Goal: Submit feedback/report problem

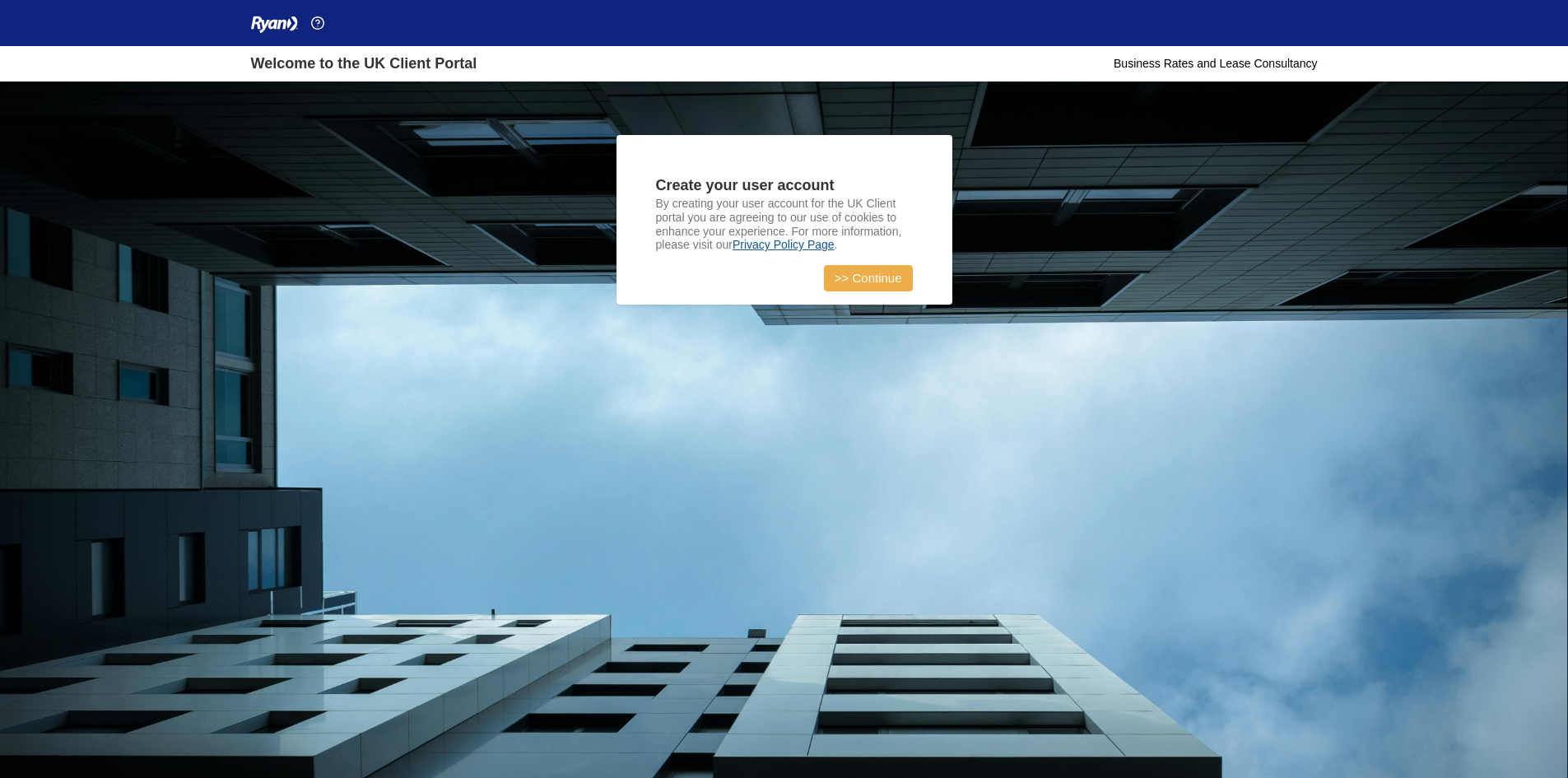
click at [890, 272] on link ">> Continue" at bounding box center [868, 278] width 89 height 26
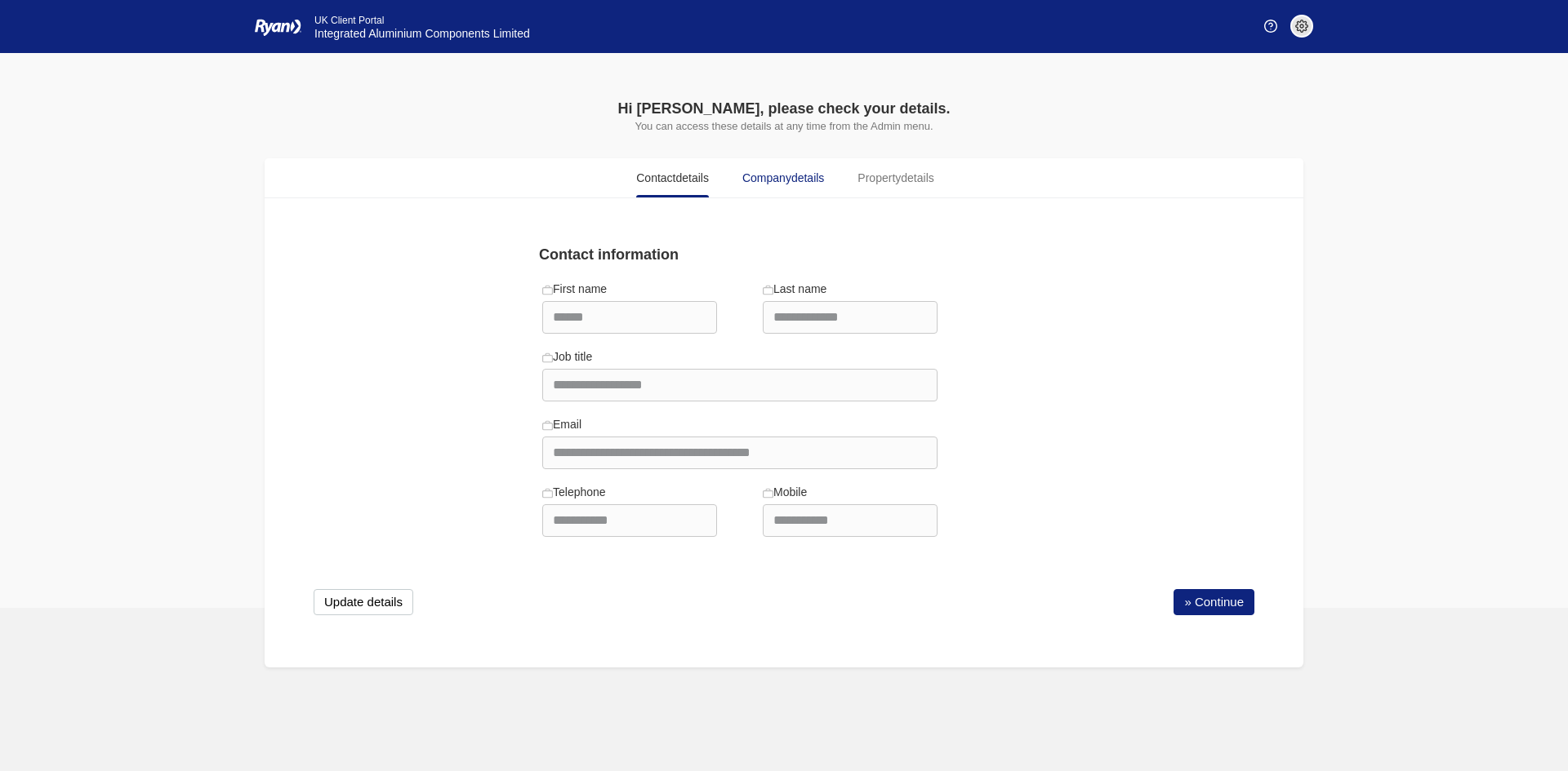
click at [783, 173] on span "Company details" at bounding box center [782, 178] width 81 height 17
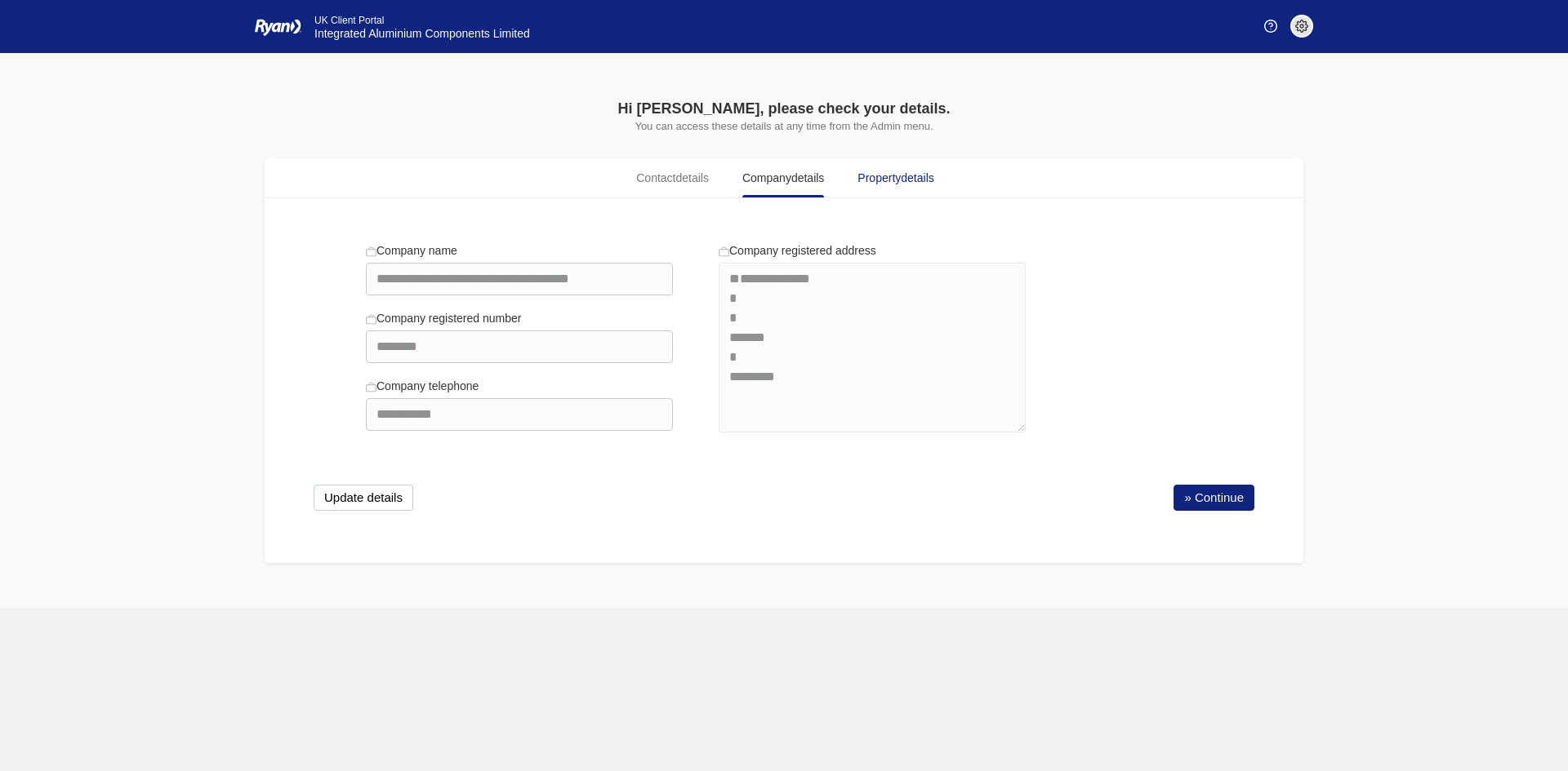
click at [918, 186] on span "Property details" at bounding box center [895, 178] width 76 height 17
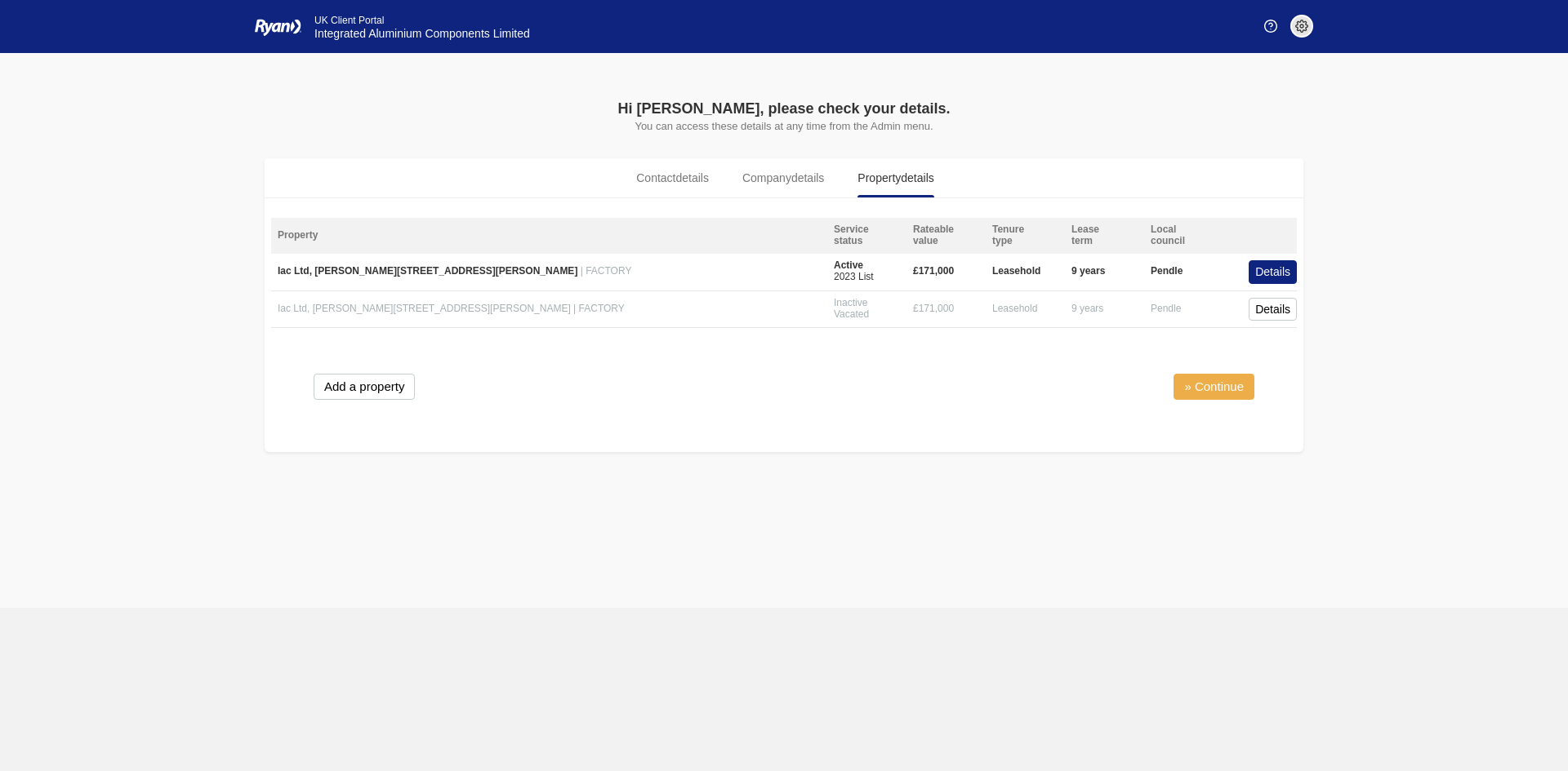
click at [1224, 387] on link "» Continue" at bounding box center [1214, 387] width 81 height 26
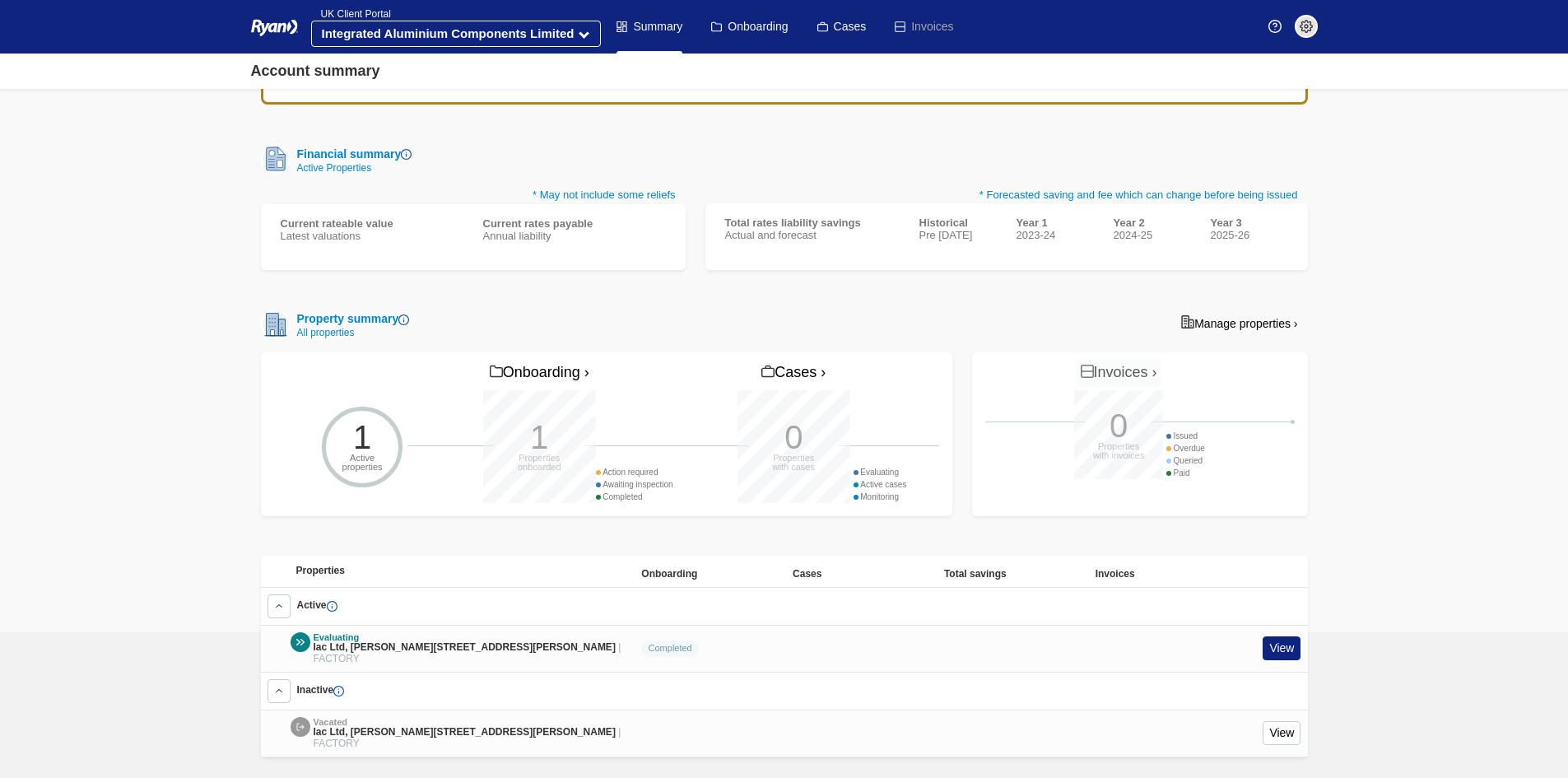
scroll to position [136, 0]
click at [771, 640] on link "View" at bounding box center [1282, 650] width 38 height 24
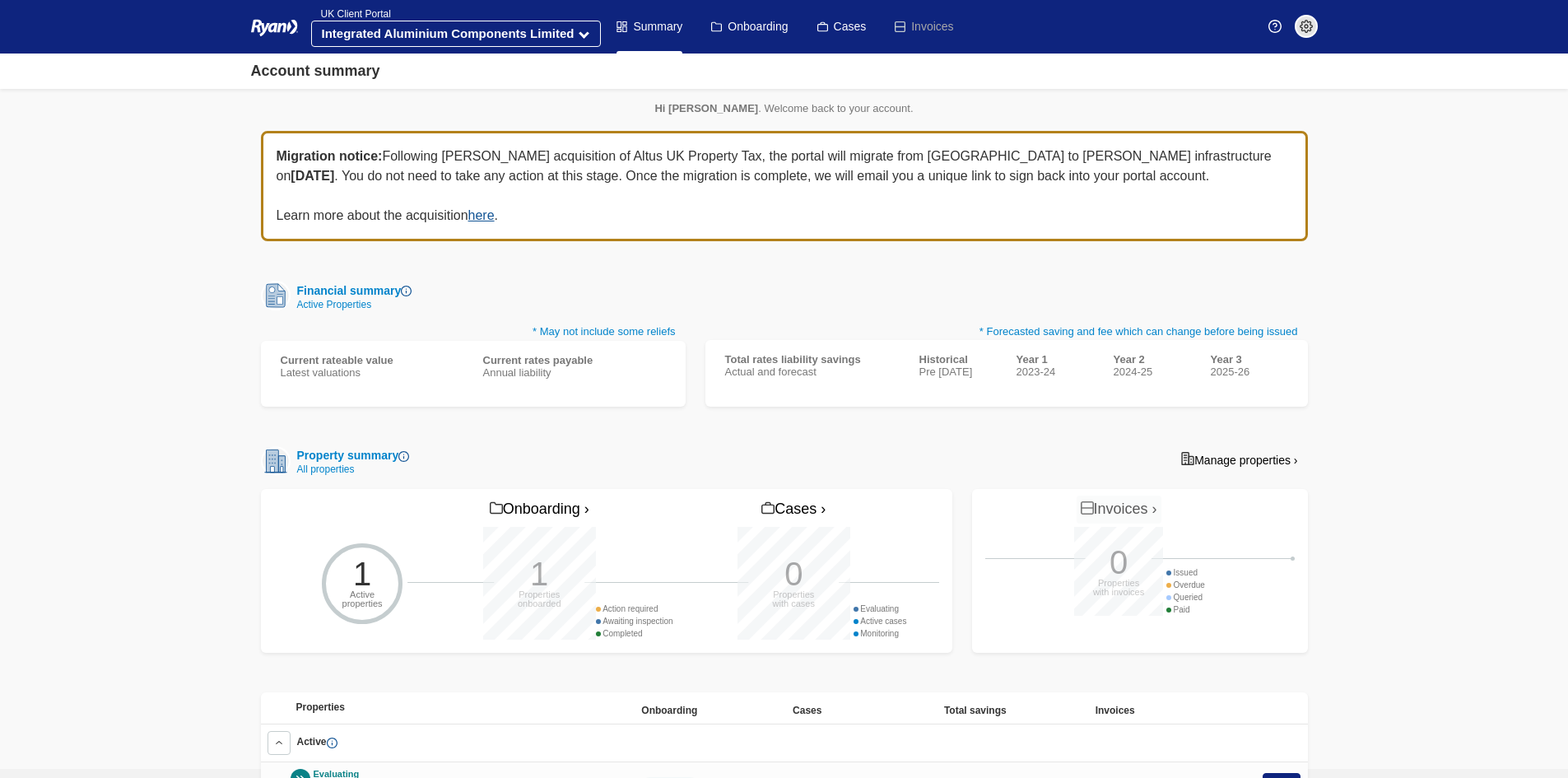
scroll to position [137, 0]
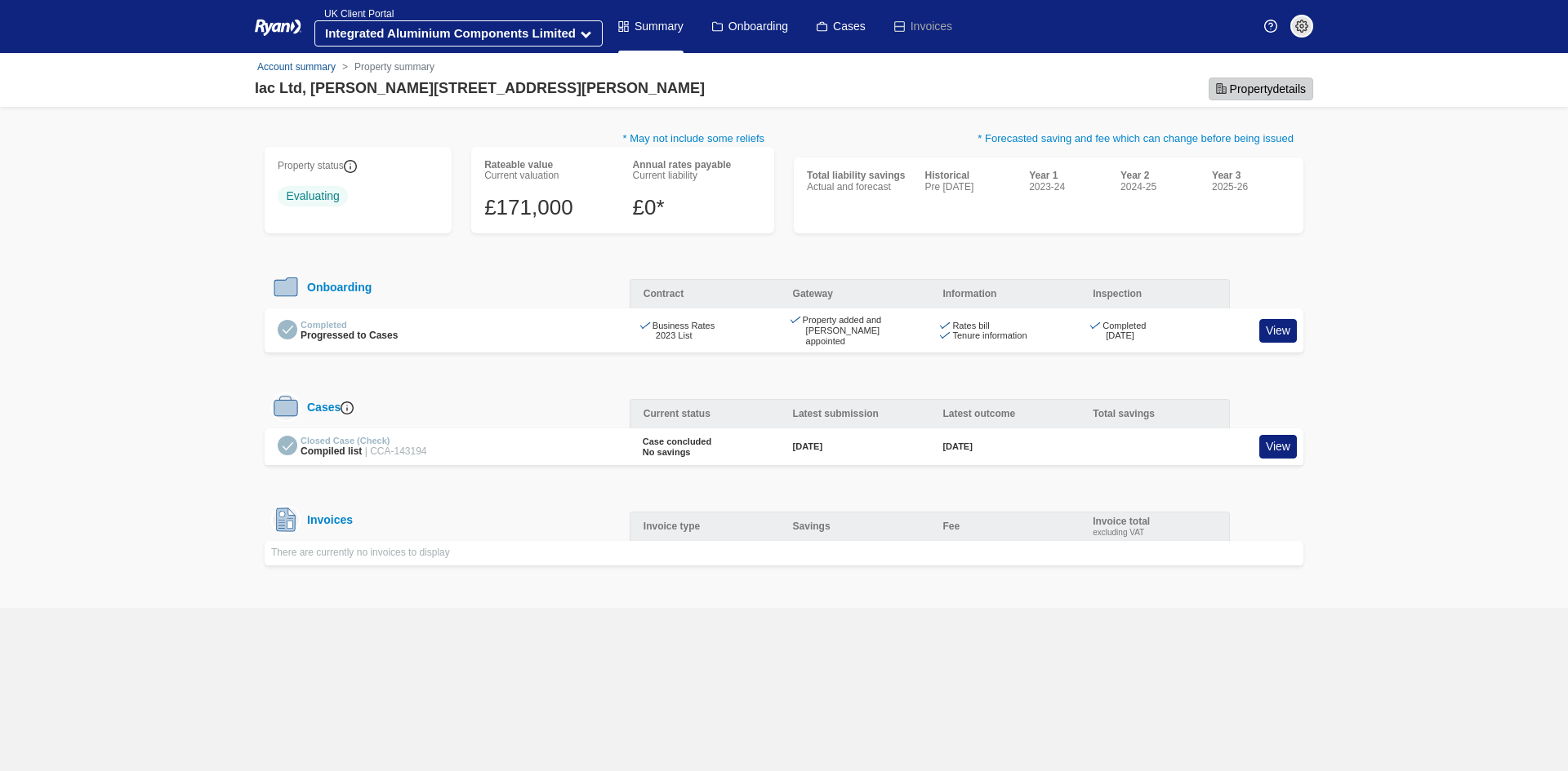
click at [1297, 87] on button "Property details" at bounding box center [1261, 88] width 105 height 23
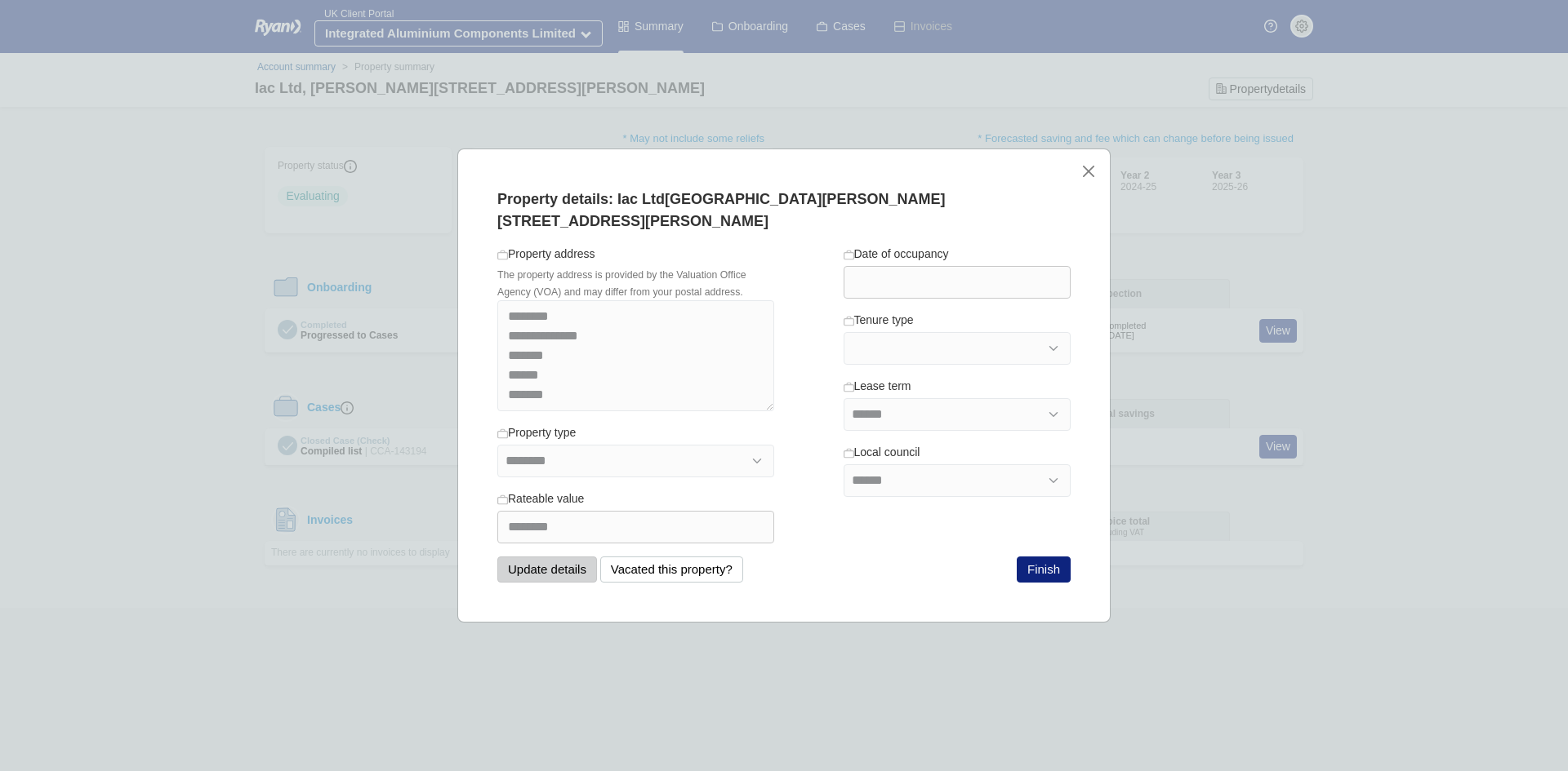
click at [564, 557] on button "Update details" at bounding box center [547, 569] width 100 height 26
select select "**********"
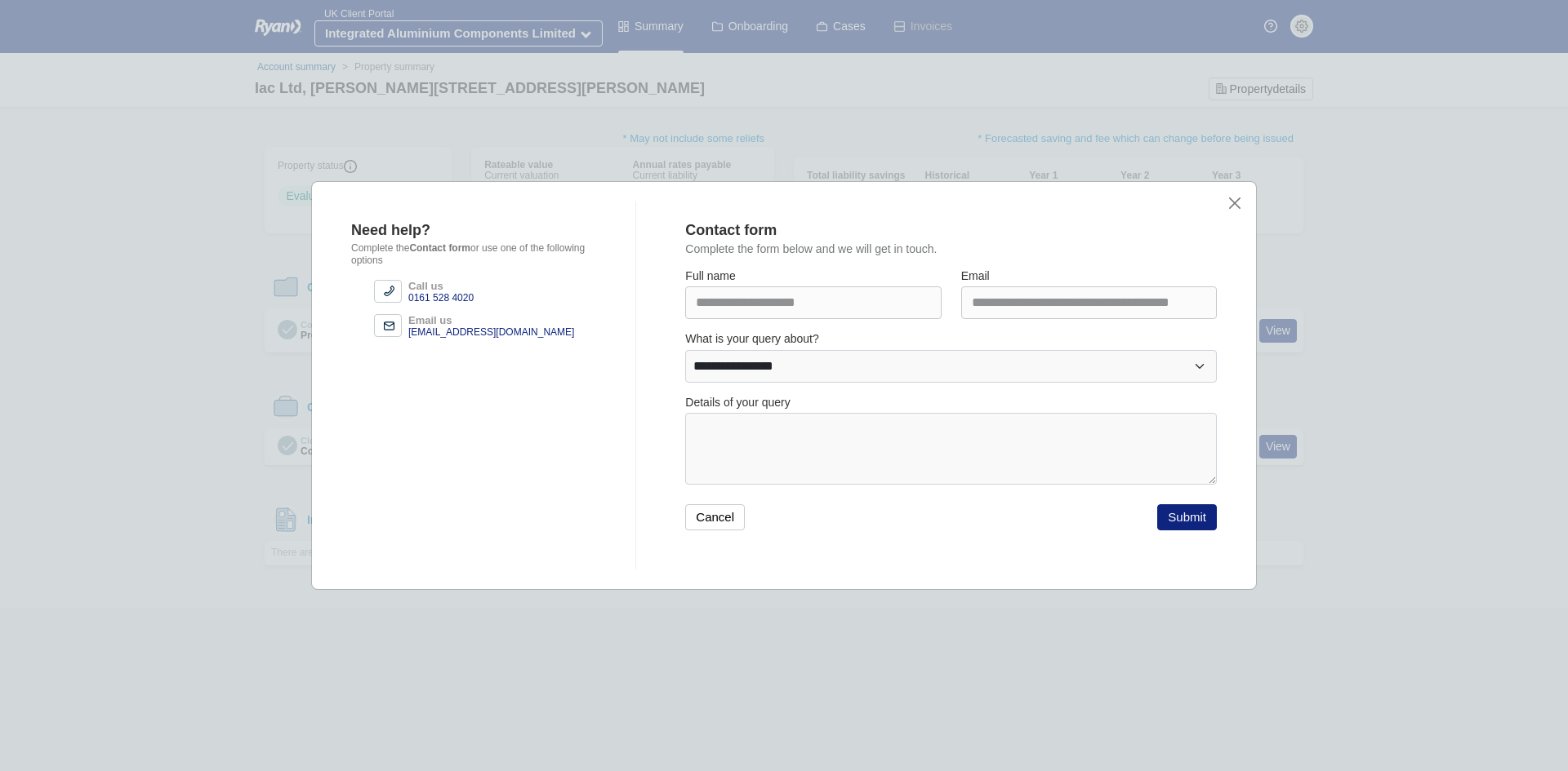
click at [775, 409] on label "Details of your query" at bounding box center [738, 403] width 105 height 15
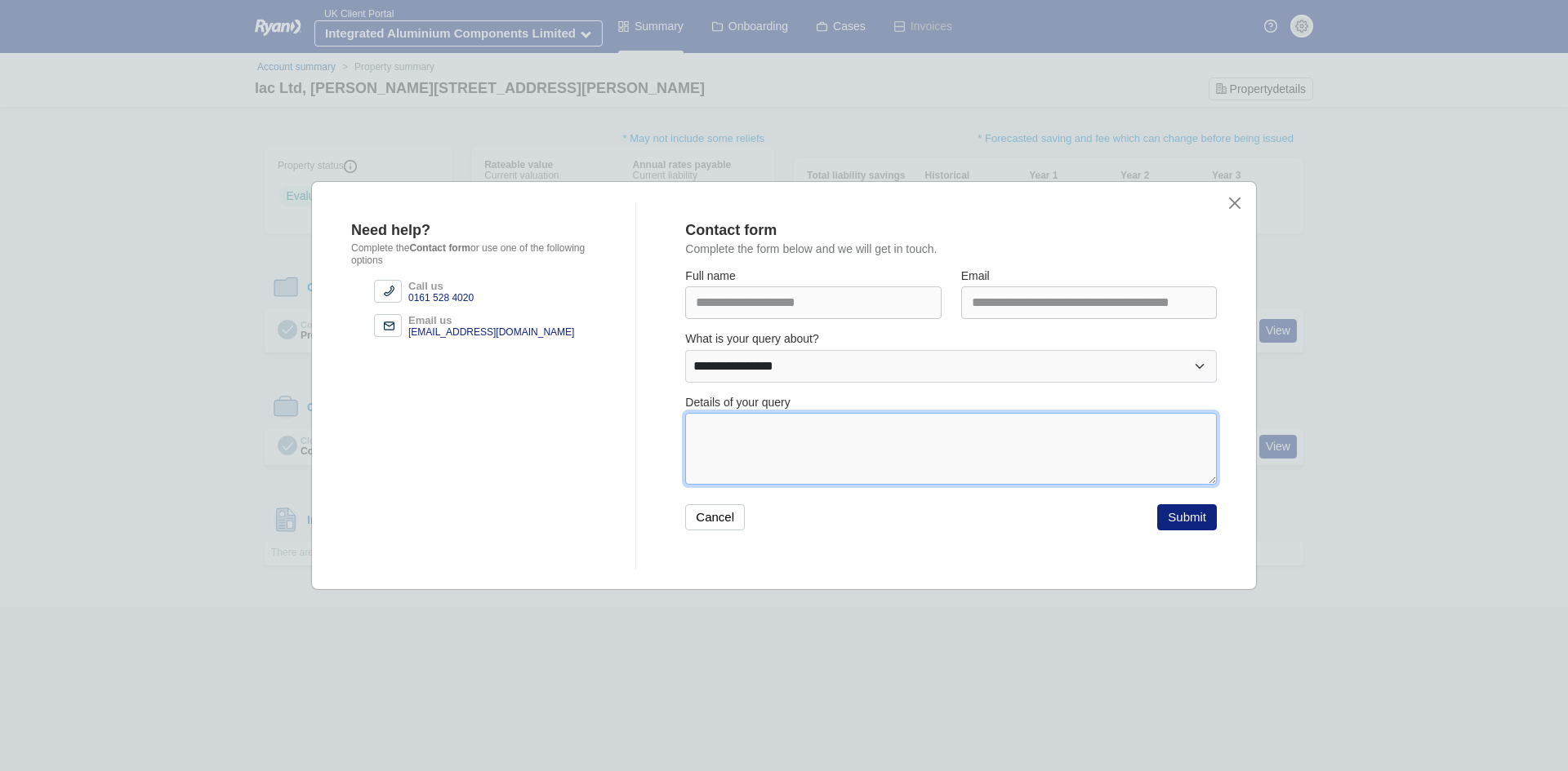
click at [775, 428] on textarea at bounding box center [951, 449] width 532 height 72
click at [810, 432] on textarea "**********" at bounding box center [951, 449] width 532 height 72
type textarea "**********"
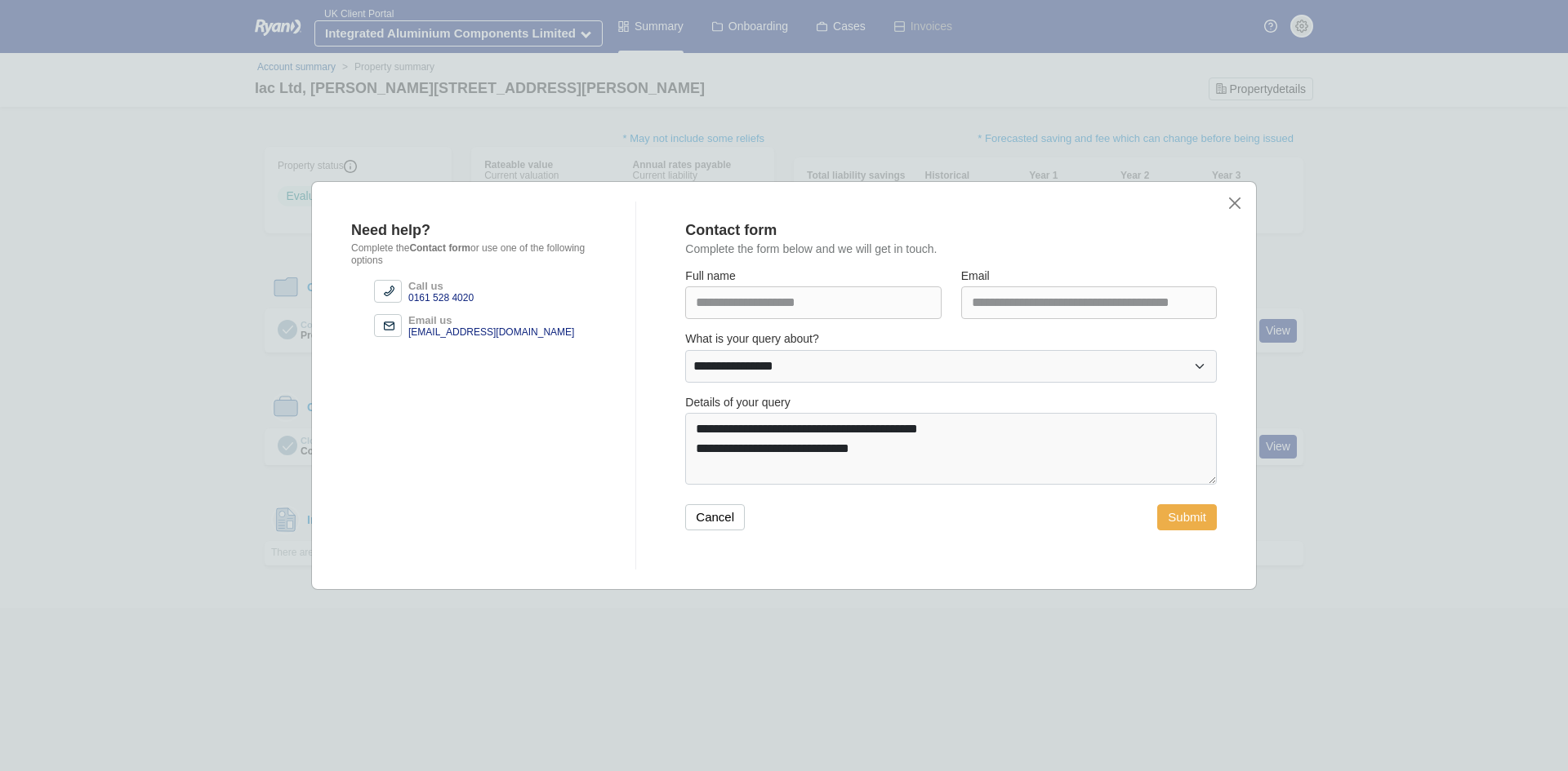
click at [1192, 523] on button "Submit" at bounding box center [1186, 517] width 59 height 26
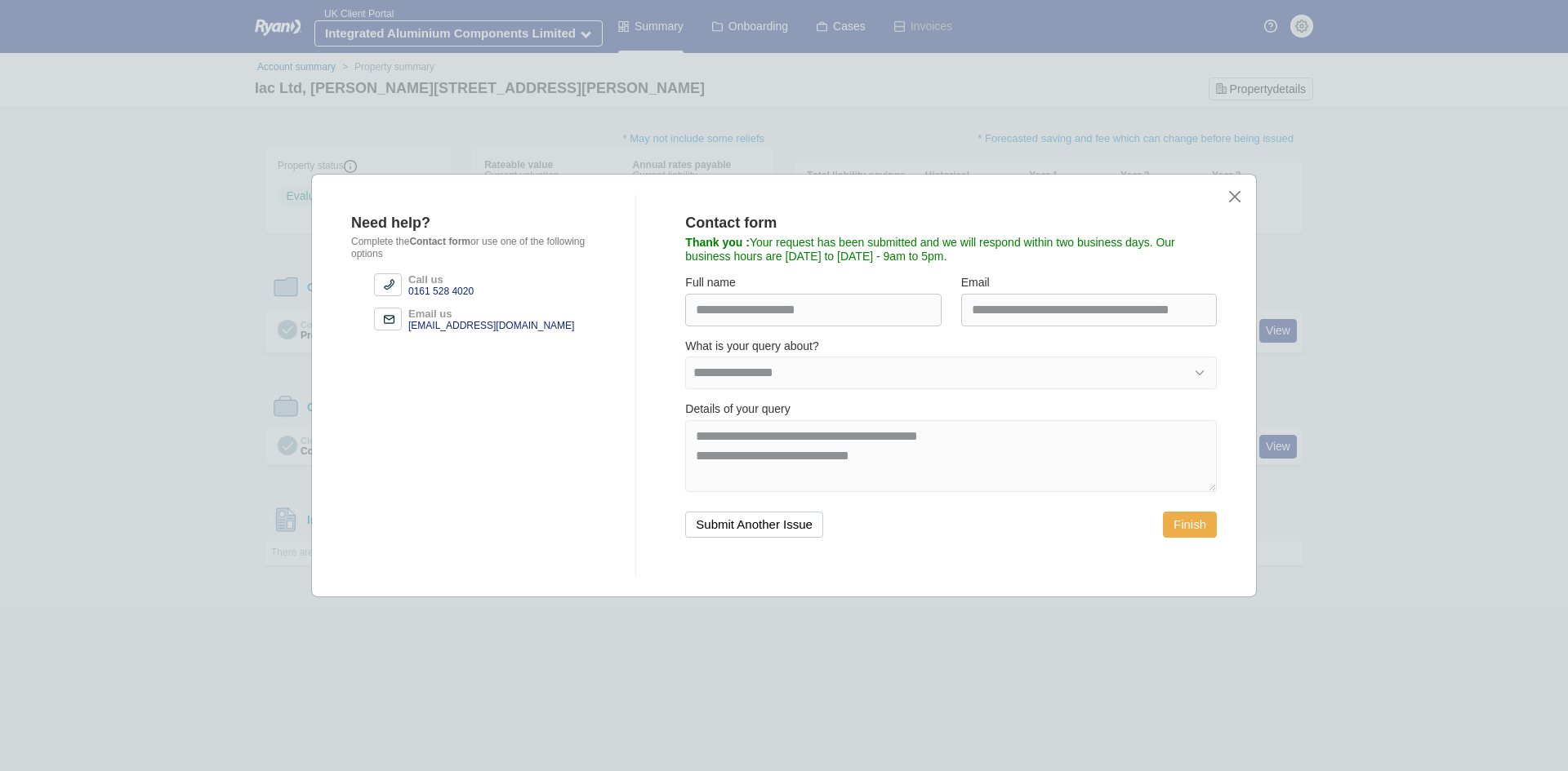
click at [1192, 523] on button "Finish" at bounding box center [1189, 525] width 54 height 26
